Goal: Transaction & Acquisition: Purchase product/service

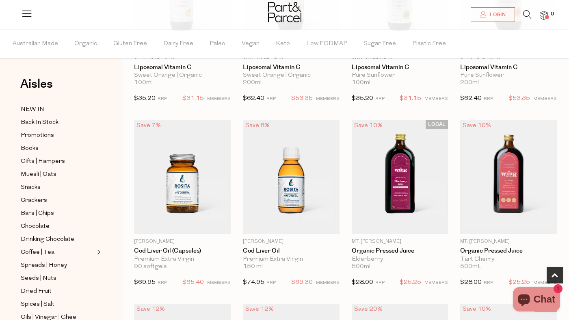
scroll to position [373, 0]
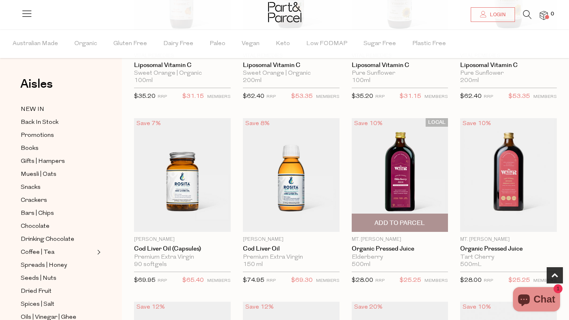
click at [404, 219] on span "Add To Parcel" at bounding box center [399, 223] width 50 height 9
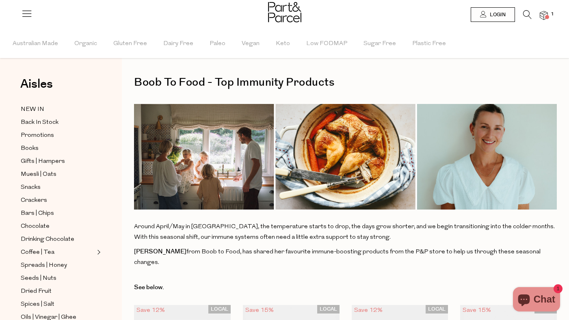
scroll to position [0, 0]
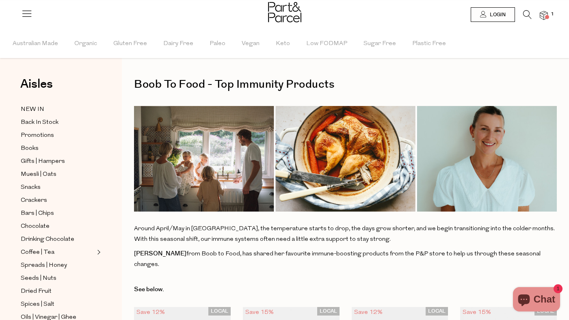
click at [550, 16] on span "1" at bounding box center [551, 14] width 7 height 7
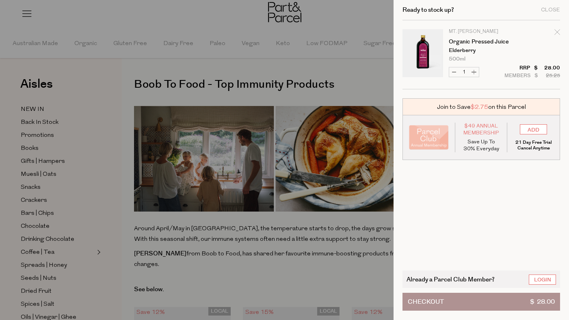
click at [438, 302] on span "Checkout" at bounding box center [425, 301] width 36 height 17
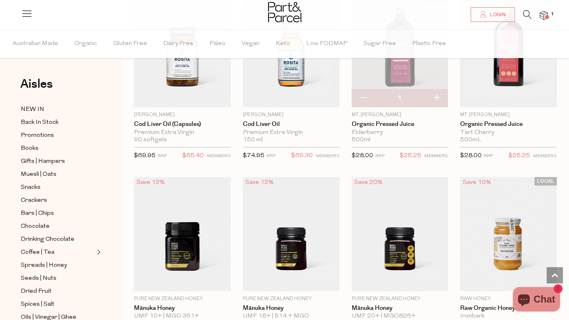
scroll to position [496, 0]
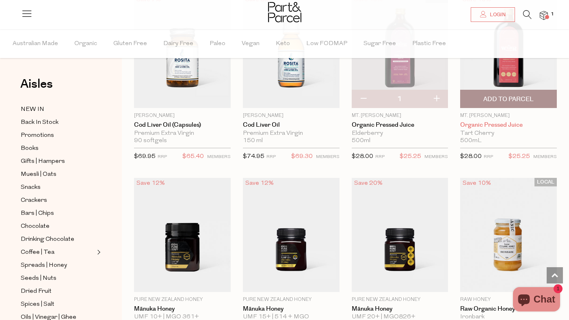
click at [483, 121] on link "Organic Pressed Juice" at bounding box center [508, 124] width 97 height 7
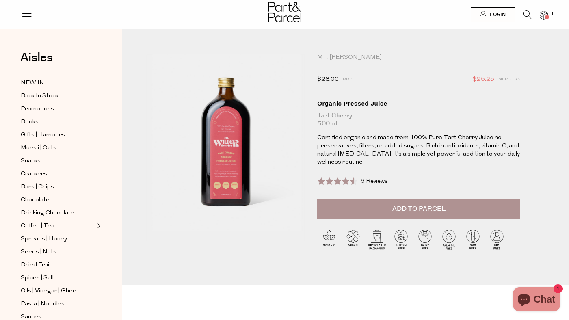
click at [368, 182] on span "6 Reviews" at bounding box center [373, 181] width 27 height 6
click at [425, 216] on button "Add to Parcel" at bounding box center [418, 209] width 203 height 20
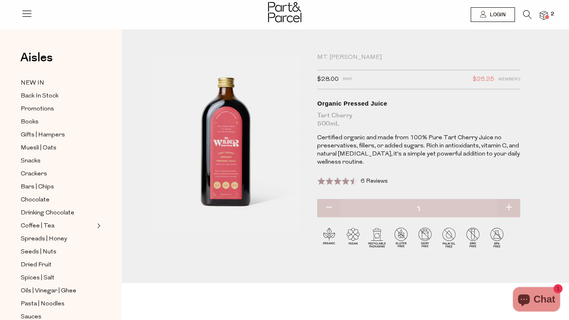
click at [547, 16] on span at bounding box center [547, 17] width 4 height 4
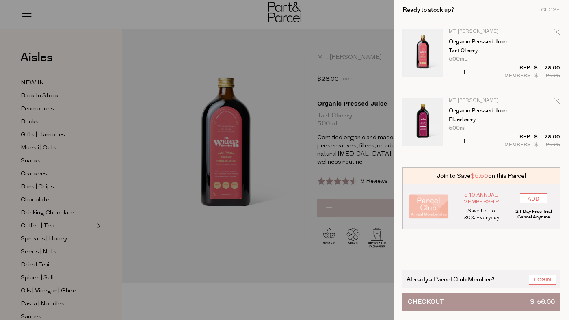
click at [483, 305] on button "Checkout $ 56.00" at bounding box center [480, 302] width 157 height 18
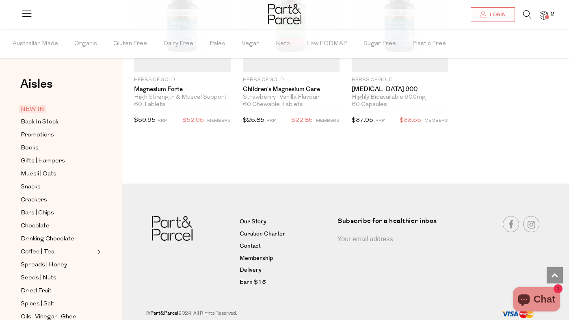
scroll to position [2243, 0]
click at [253, 280] on link "Earn $15" at bounding box center [285, 282] width 92 height 10
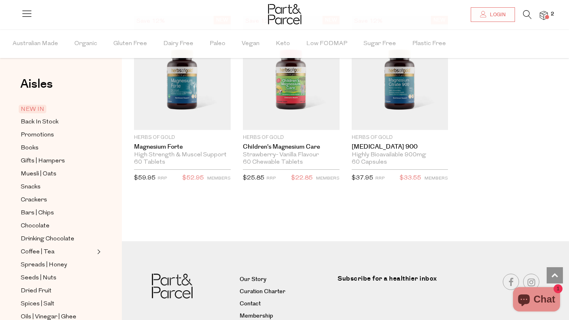
scroll to position [2186, 0]
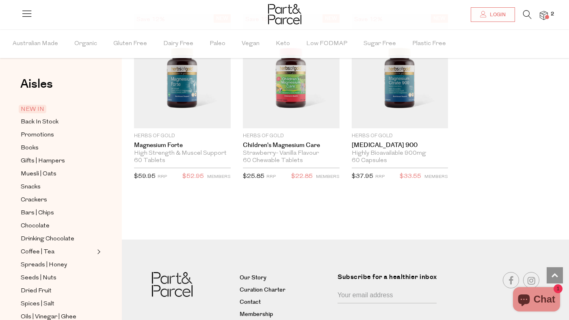
click at [548, 17] on span at bounding box center [547, 17] width 4 height 4
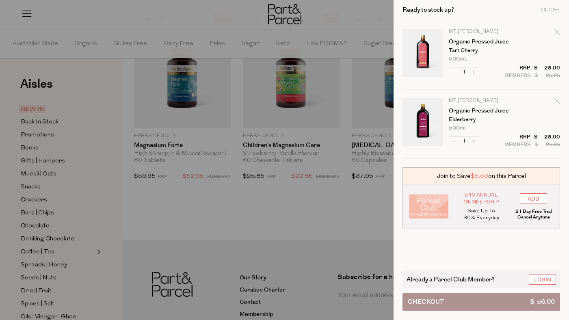
click at [457, 304] on button "Checkout $ 56.00" at bounding box center [480, 302] width 157 height 18
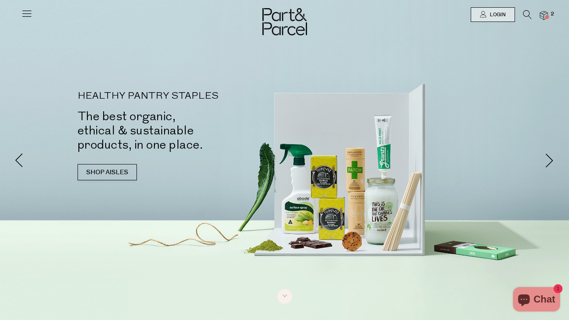
click at [533, 302] on span "Chat" at bounding box center [544, 299] width 22 height 12
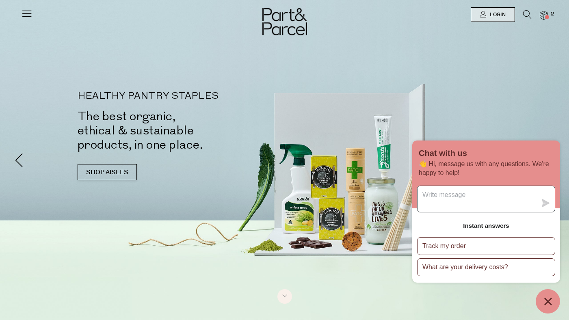
click at [454, 201] on textarea "Message us" at bounding box center [476, 199] width 119 height 26
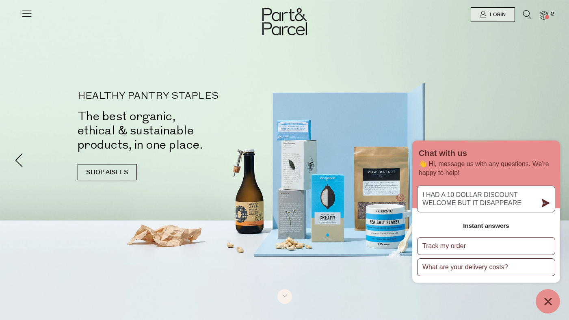
type textarea "I HAD A 10 DOLLAR DISCOUNT WELCOME BUT IT DISAPPEARED"
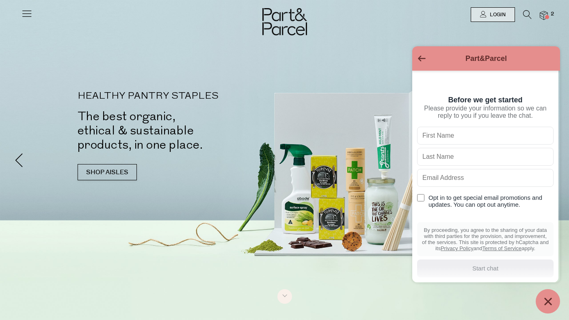
click at [464, 140] on input "text" at bounding box center [485, 136] width 136 height 18
type input "ALEXANDR"
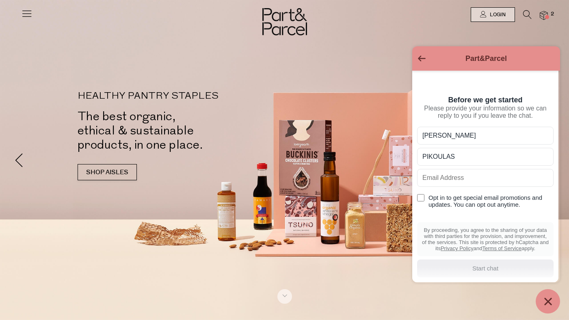
type input "PIKOULAS"
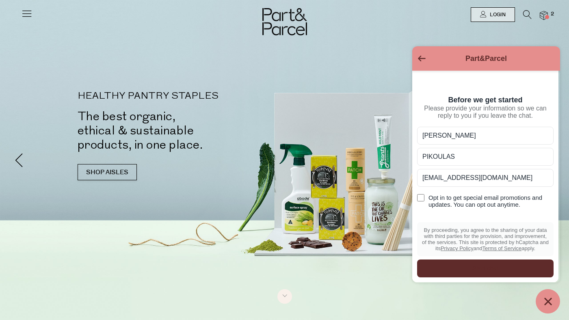
type input "ALEXANDRAMETROS2@GMAIL.COM"
click at [424, 198] on input "Opt in to get special email promotions and updates. You can opt out anytime." at bounding box center [420, 197] width 7 height 7
checkbox input "true"
click at [459, 270] on div "Start chat" at bounding box center [485, 268] width 127 height 9
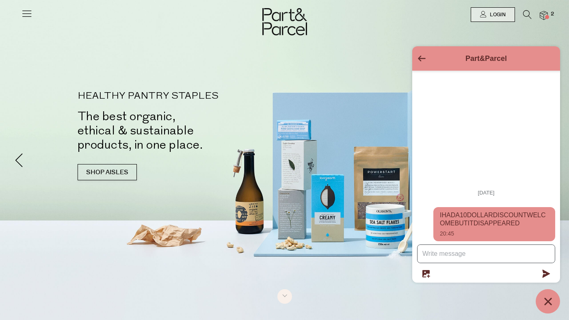
click at [455, 254] on textarea "Message us" at bounding box center [485, 254] width 137 height 18
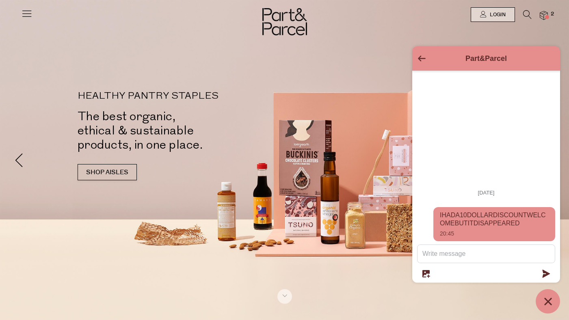
click at [420, 54] on div "Part&Parcel" at bounding box center [486, 58] width 138 height 15
click at [368, 45] on div at bounding box center [284, 160] width 569 height 320
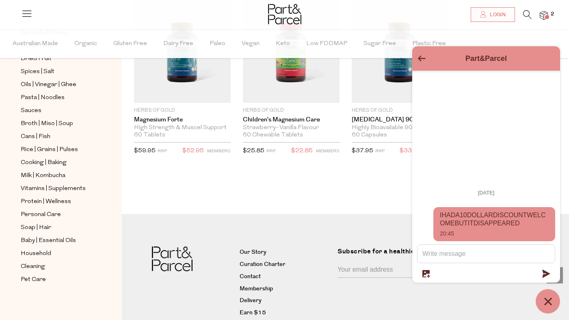
scroll to position [2243, 0]
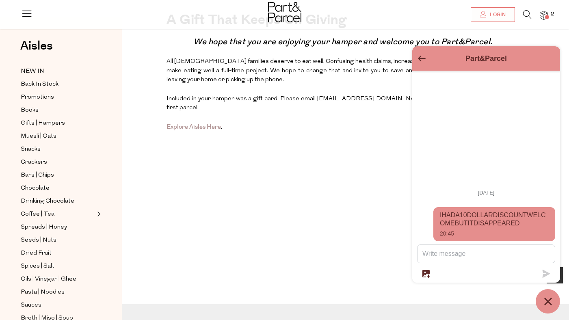
scroll to position [227, 0]
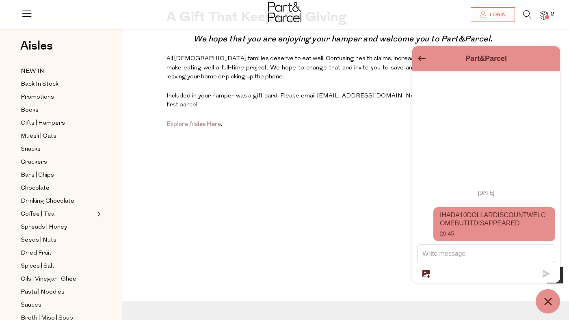
click at [420, 59] on icon "Go back to the main screen" at bounding box center [422, 59] width 8 height 6
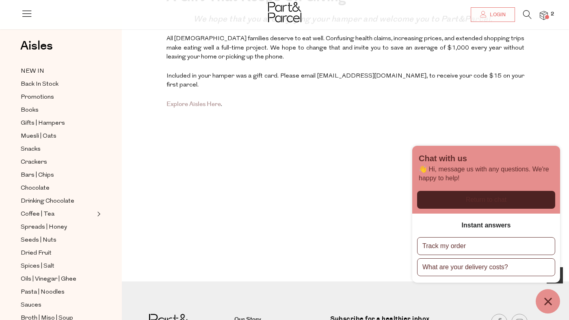
scroll to position [248, 0]
click at [48, 123] on span "Gifts | Hampers" at bounding box center [43, 124] width 44 height 10
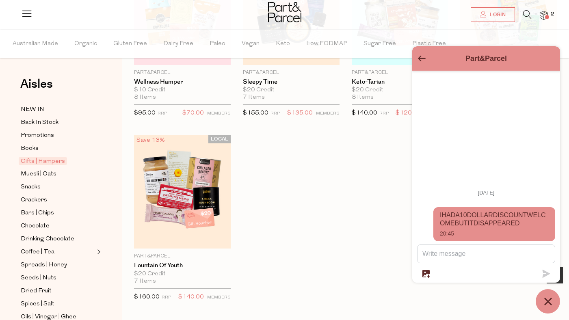
scroll to position [334, 0]
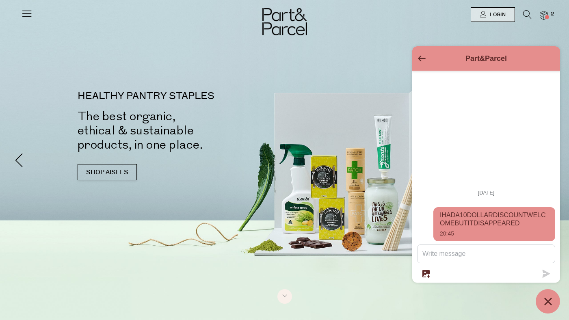
click at [550, 17] on span "2" at bounding box center [551, 14] width 7 height 7
